Goal: Find specific page/section: Find specific page/section

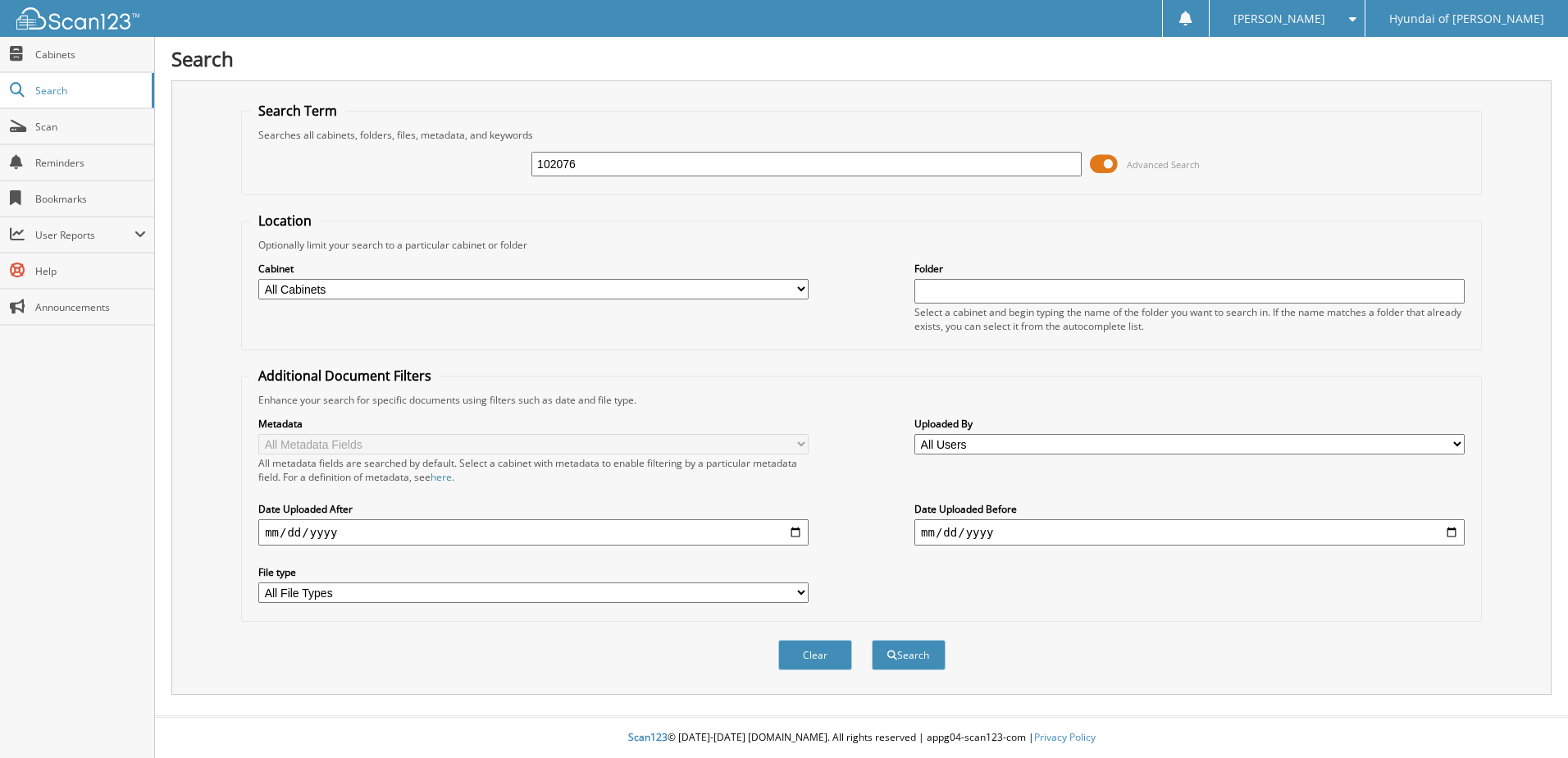
type input "102076"
click at [872, 640] on button "Search" at bounding box center [908, 655] width 74 height 31
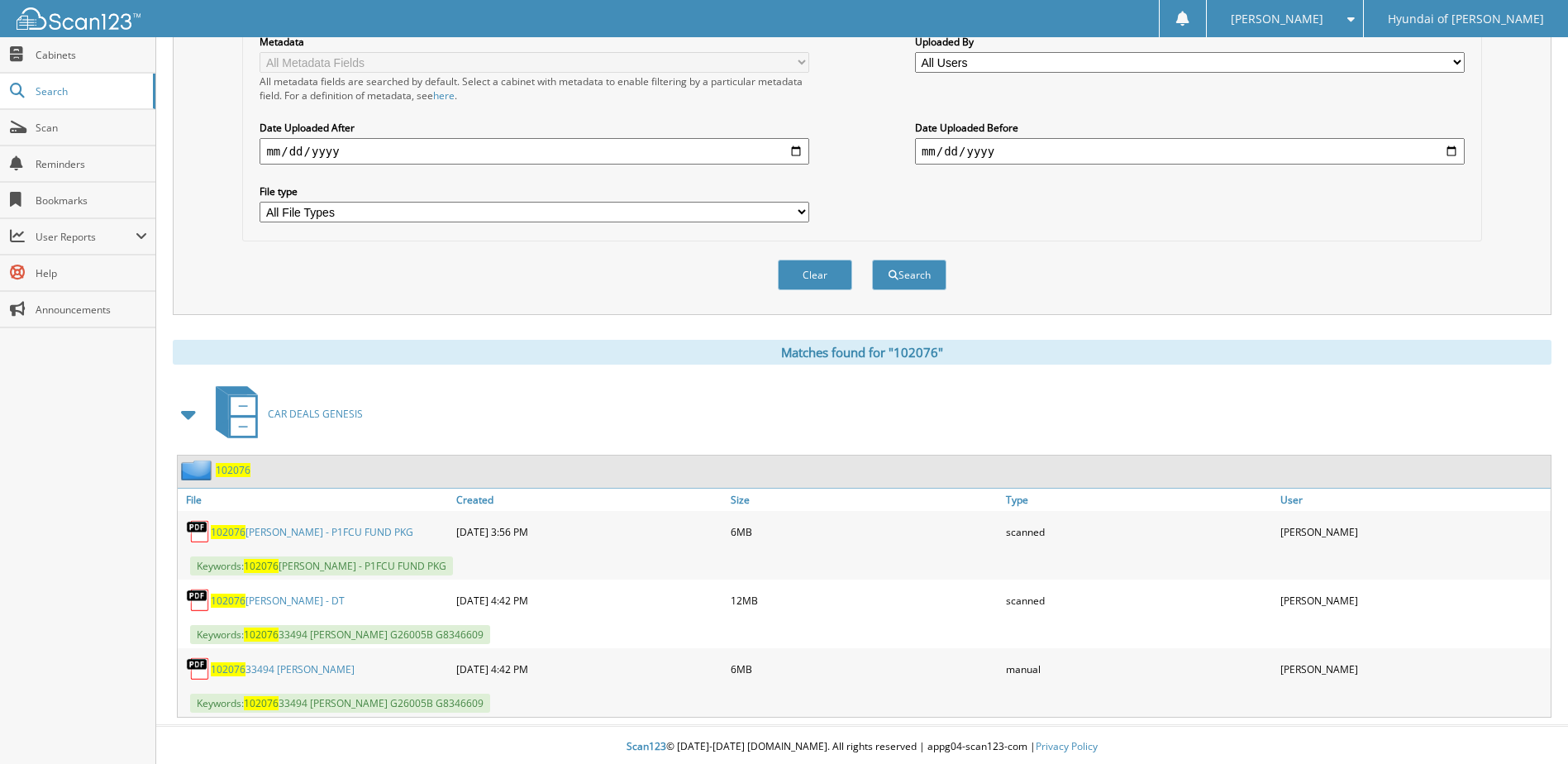
scroll to position [390, 0]
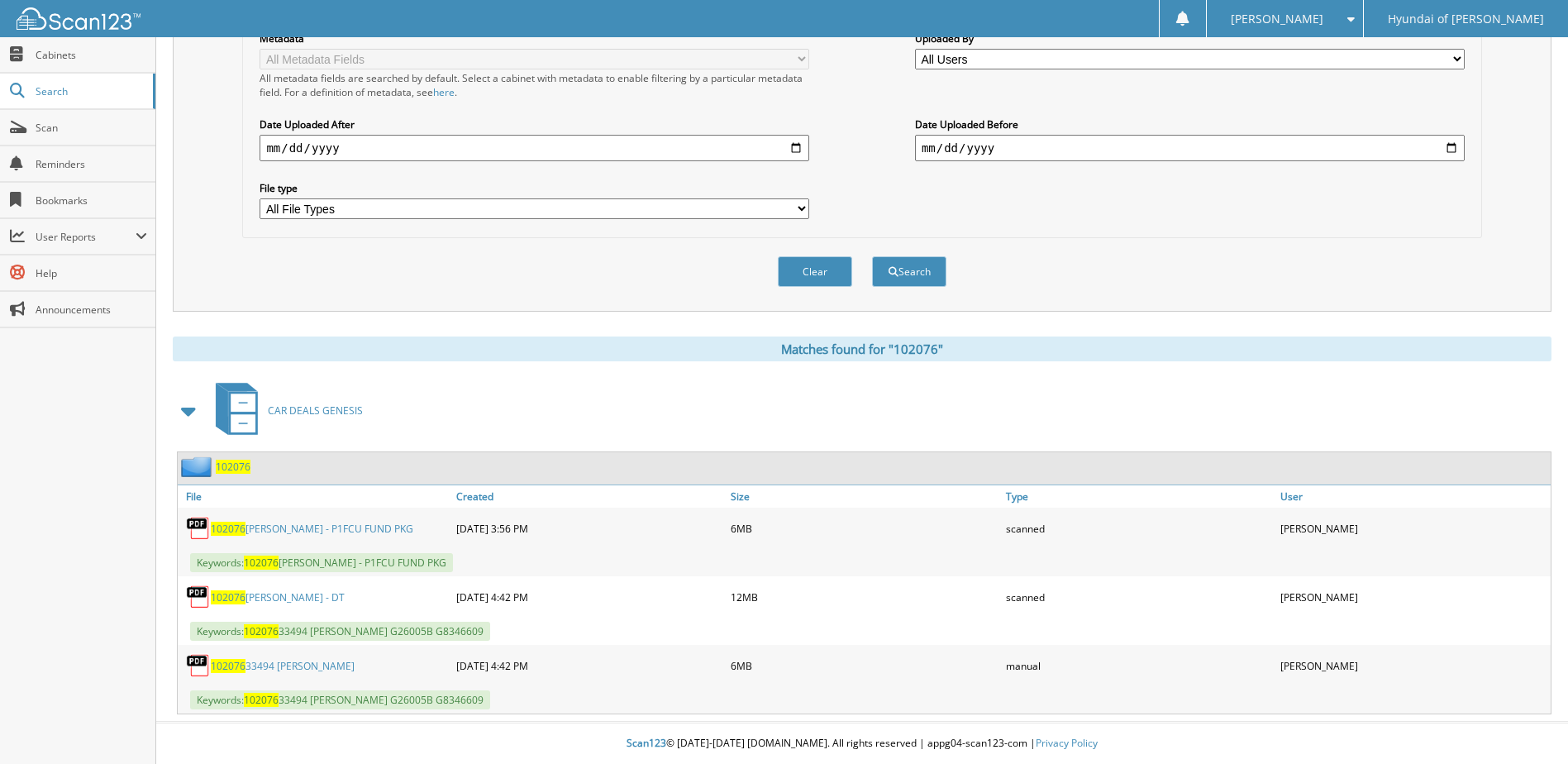
click at [338, 530] on link "102076 [PERSON_NAME] - P1FCU FUND PKG" at bounding box center [312, 528] width 203 height 14
click at [354, 667] on link "102076 33494 ROBERTSON, BRANDON - ST" at bounding box center [282, 665] width 144 height 14
click at [343, 666] on link "102076 33494 ROBERTSON, BRANDON - ST" at bounding box center [282, 665] width 144 height 14
click at [337, 599] on link "102076 ROBERTSON, BRANDON - DT" at bounding box center [278, 597] width 134 height 14
